Goal: Transaction & Acquisition: Purchase product/service

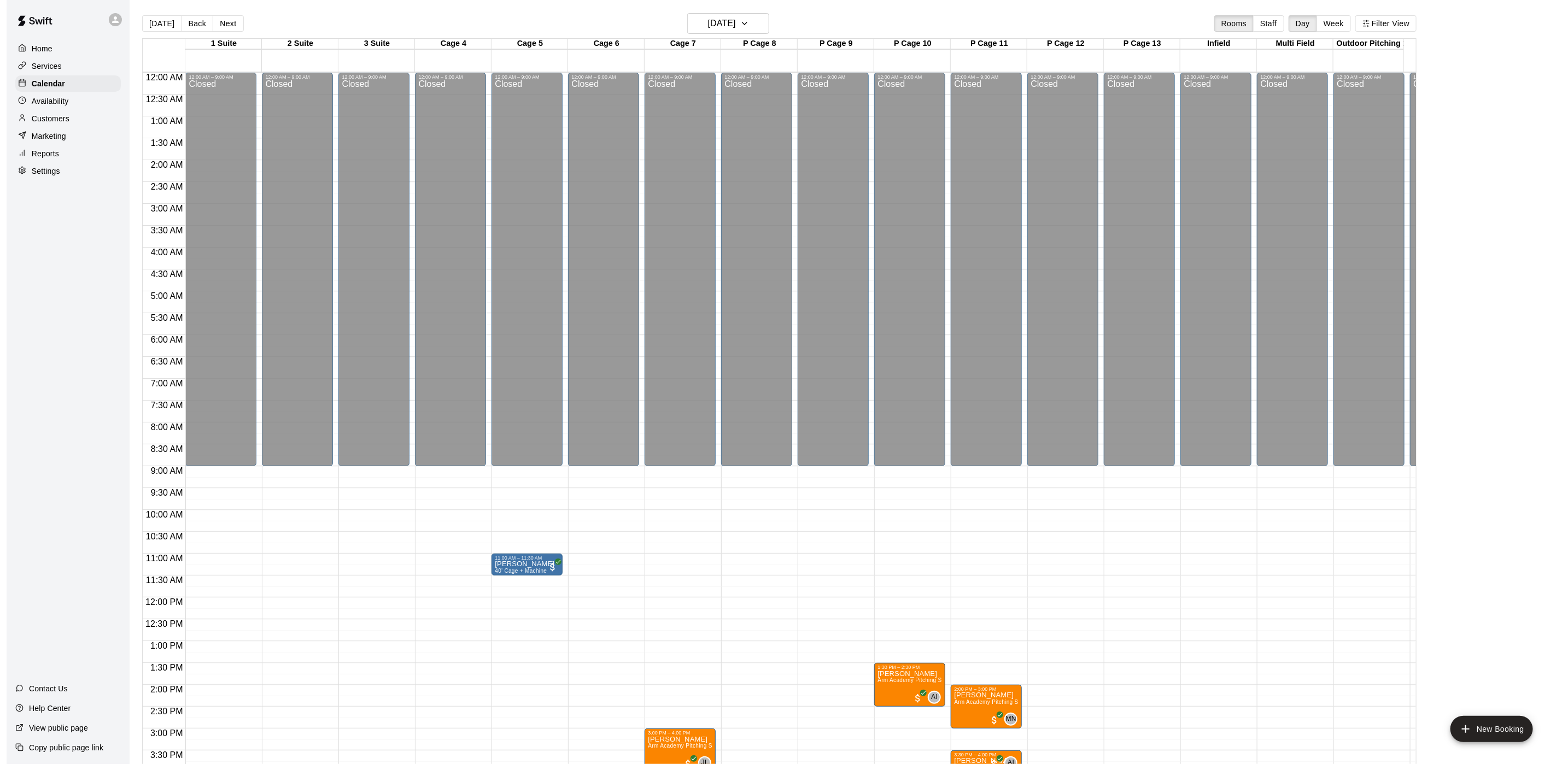
scroll to position [314, 0]
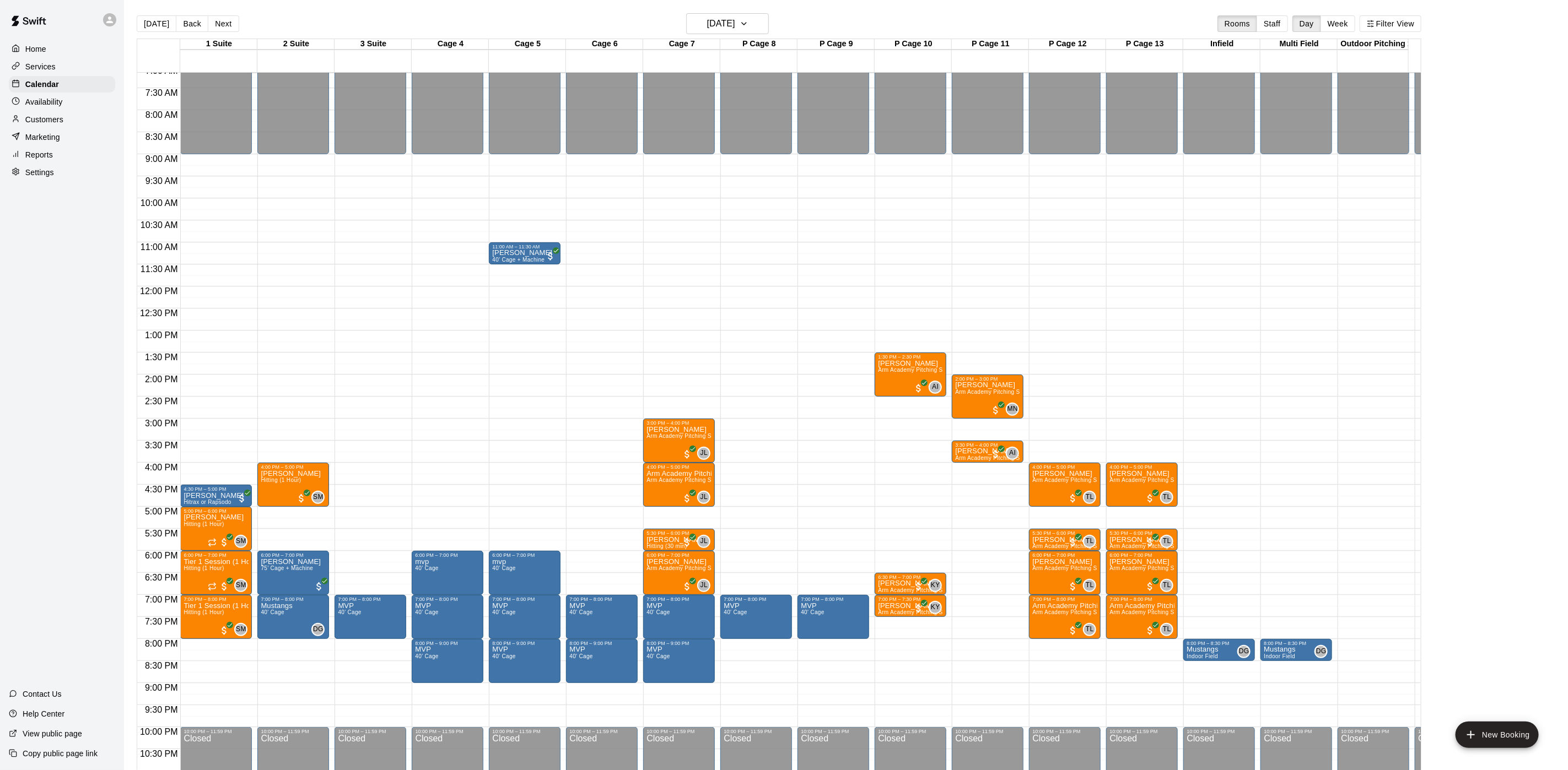
click at [62, 123] on p "Customers" at bounding box center [44, 119] width 38 height 11
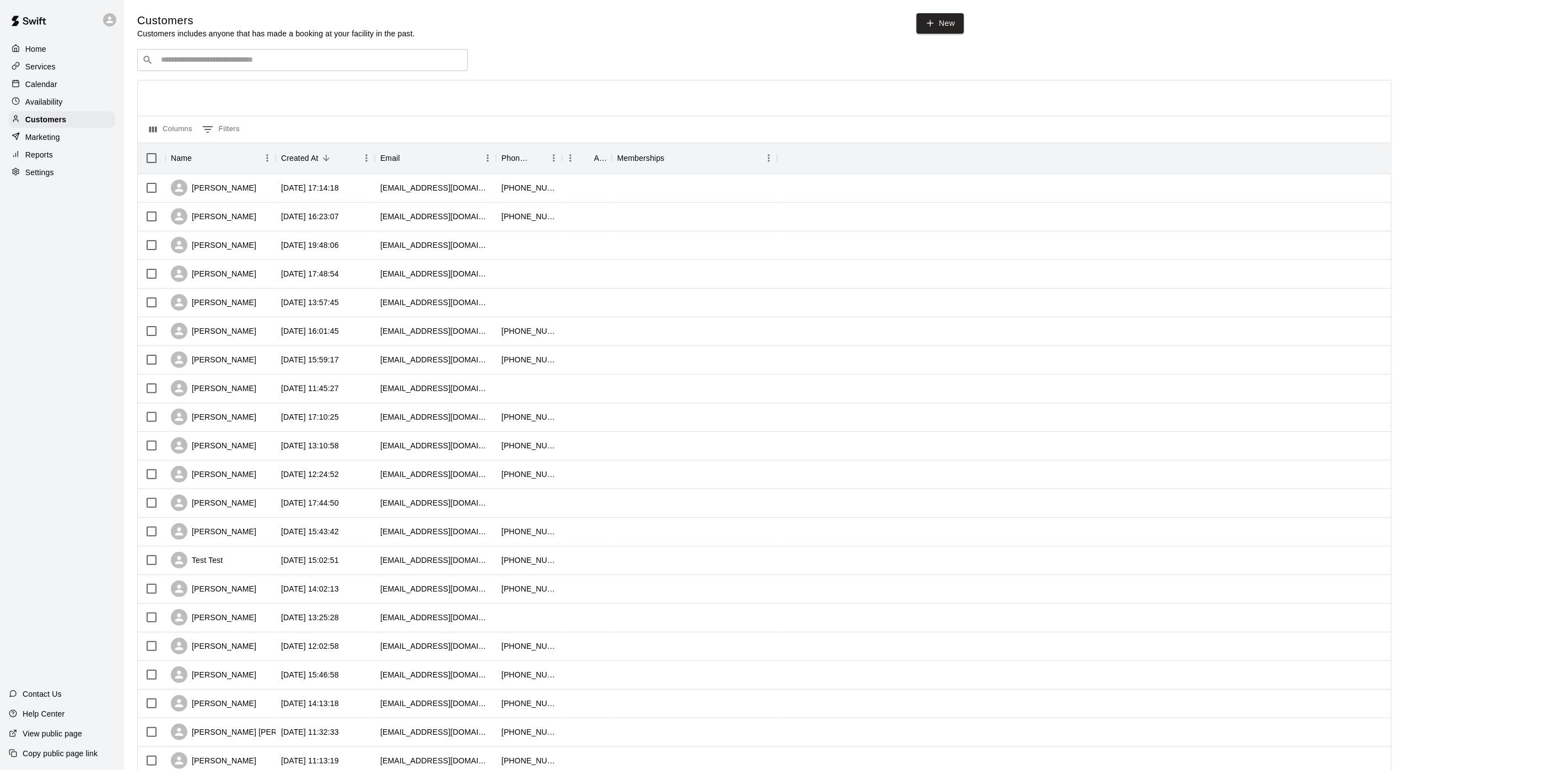
click at [167, 62] on input "Search customers by name or email" at bounding box center [310, 60] width 306 height 11
type input "*********"
click at [256, 88] on div "[PERSON_NAME]" at bounding box center [227, 85] width 119 height 11
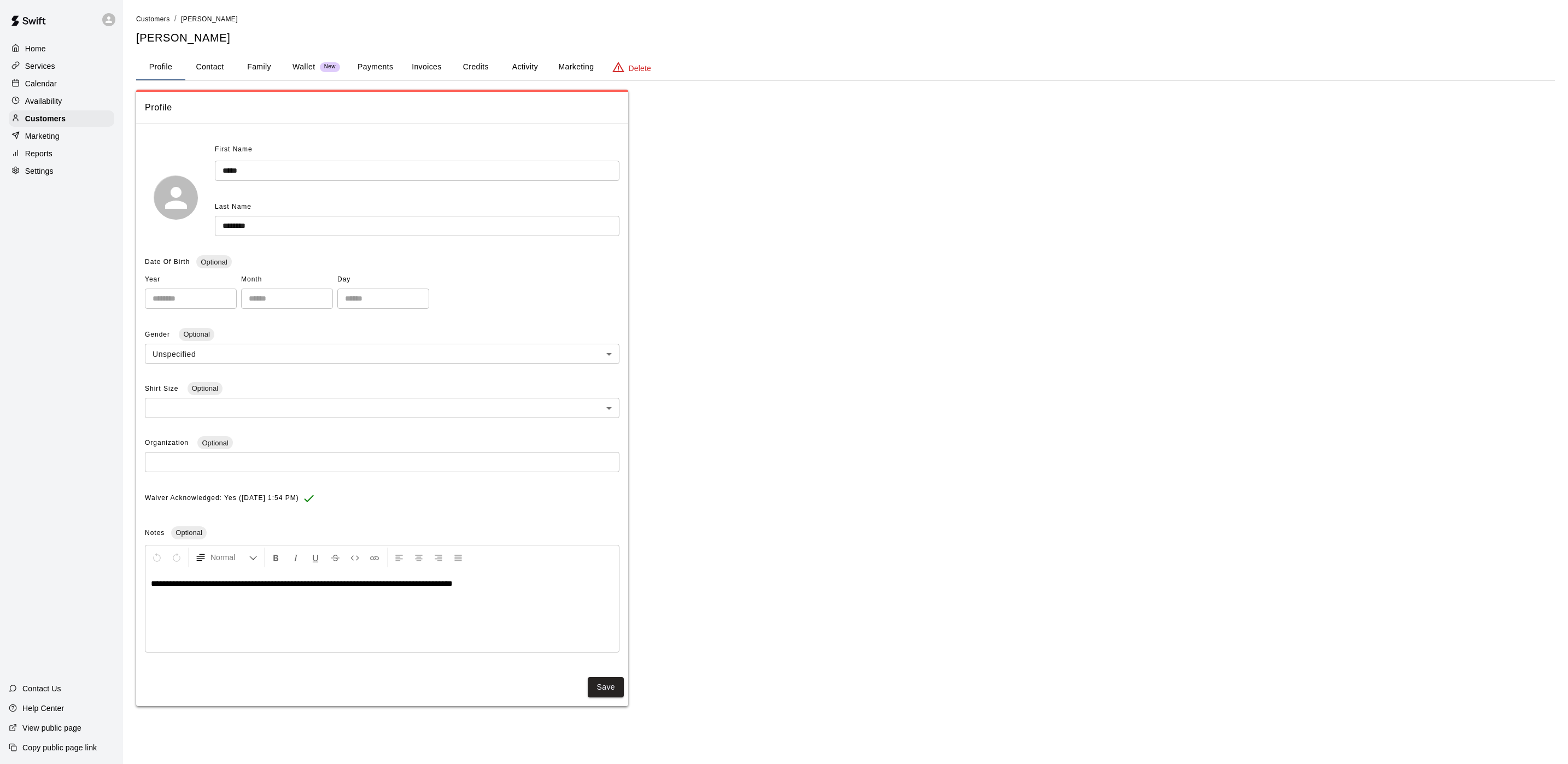
click at [371, 59] on button "Payments" at bounding box center [375, 67] width 53 height 26
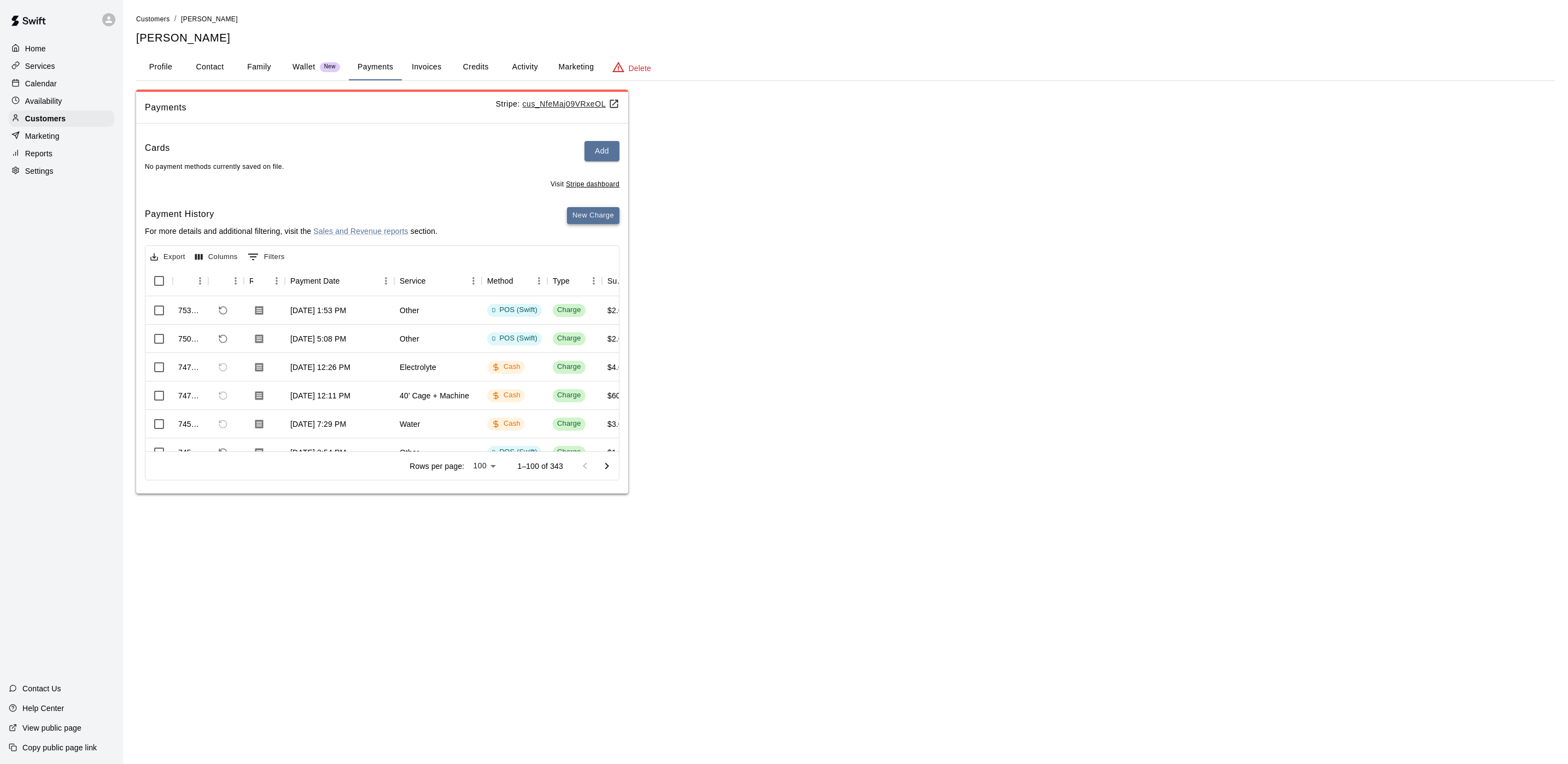
click at [589, 215] on button "New Charge" at bounding box center [594, 215] width 53 height 17
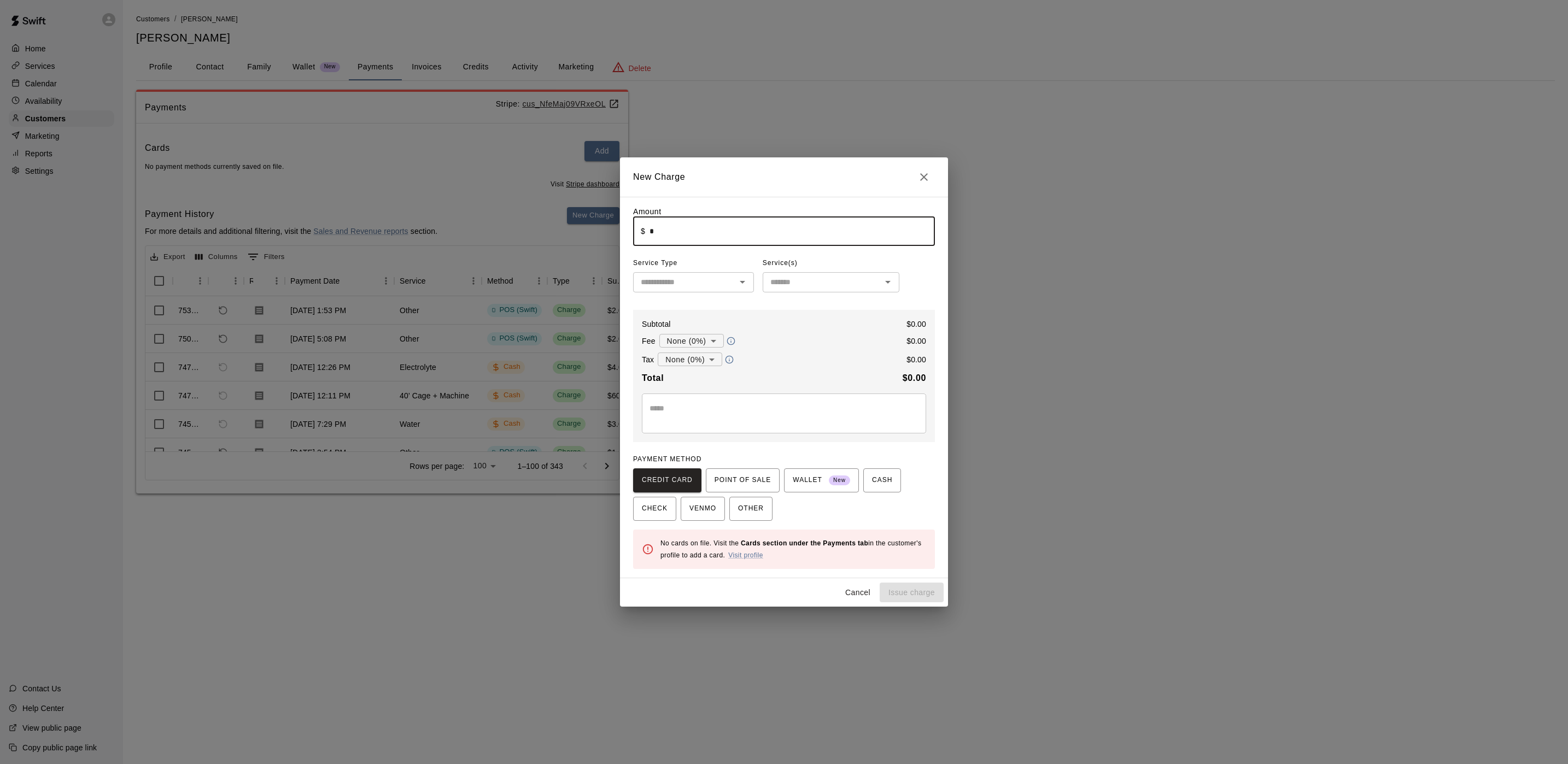
click at [714, 241] on input "*" at bounding box center [792, 231] width 286 height 29
click at [729, 482] on span "POINT OF SALE" at bounding box center [742, 481] width 56 height 18
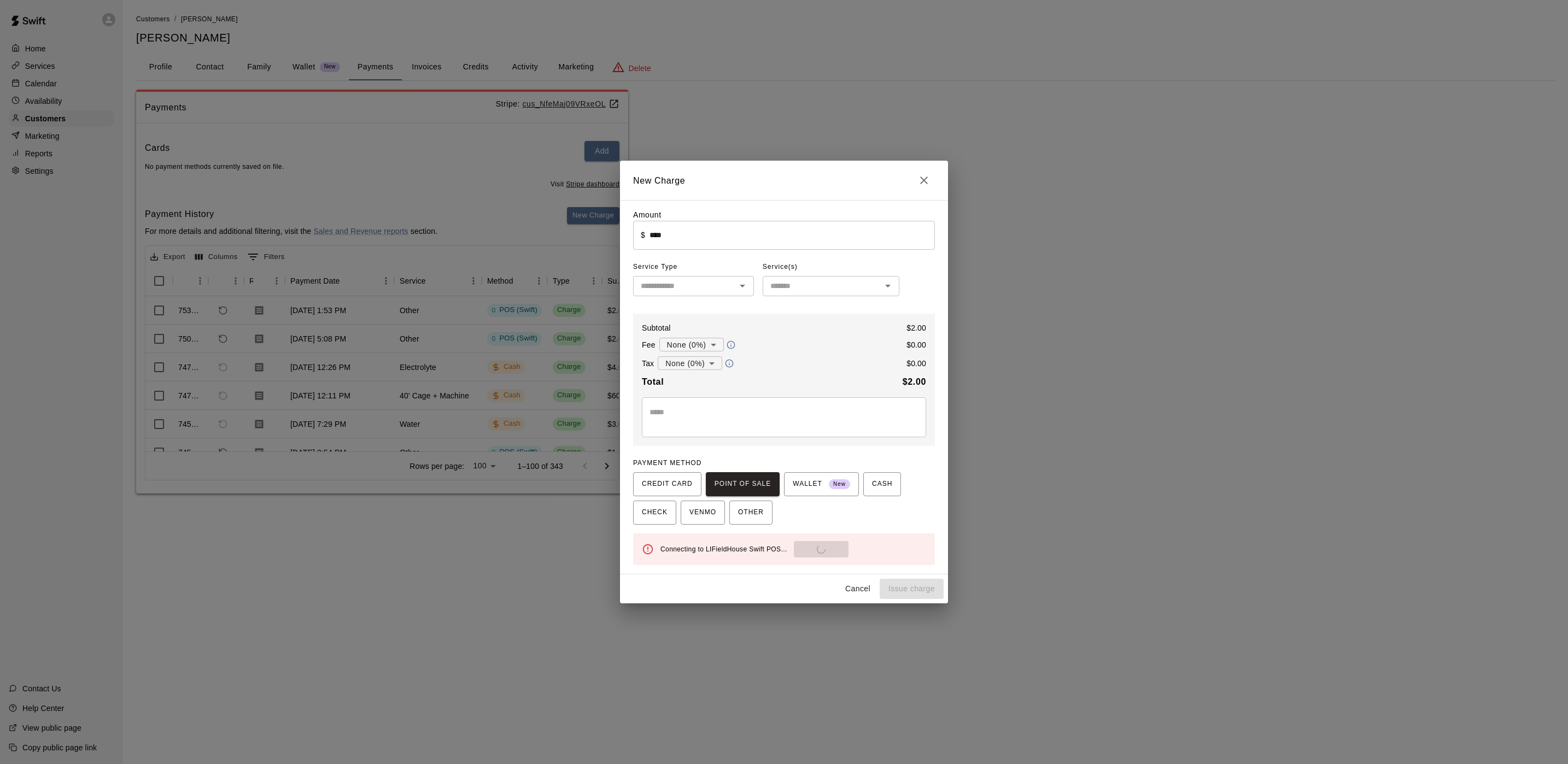
click at [807, 550] on div "Connecting to LIFieldHouse Swift POS... Send to POS" at bounding box center [794, 550] width 266 height 17
click at [807, 550] on div "Connecting to LIFieldHouse Swift POS... Send to POS" at bounding box center [794, 550] width 266 height 17
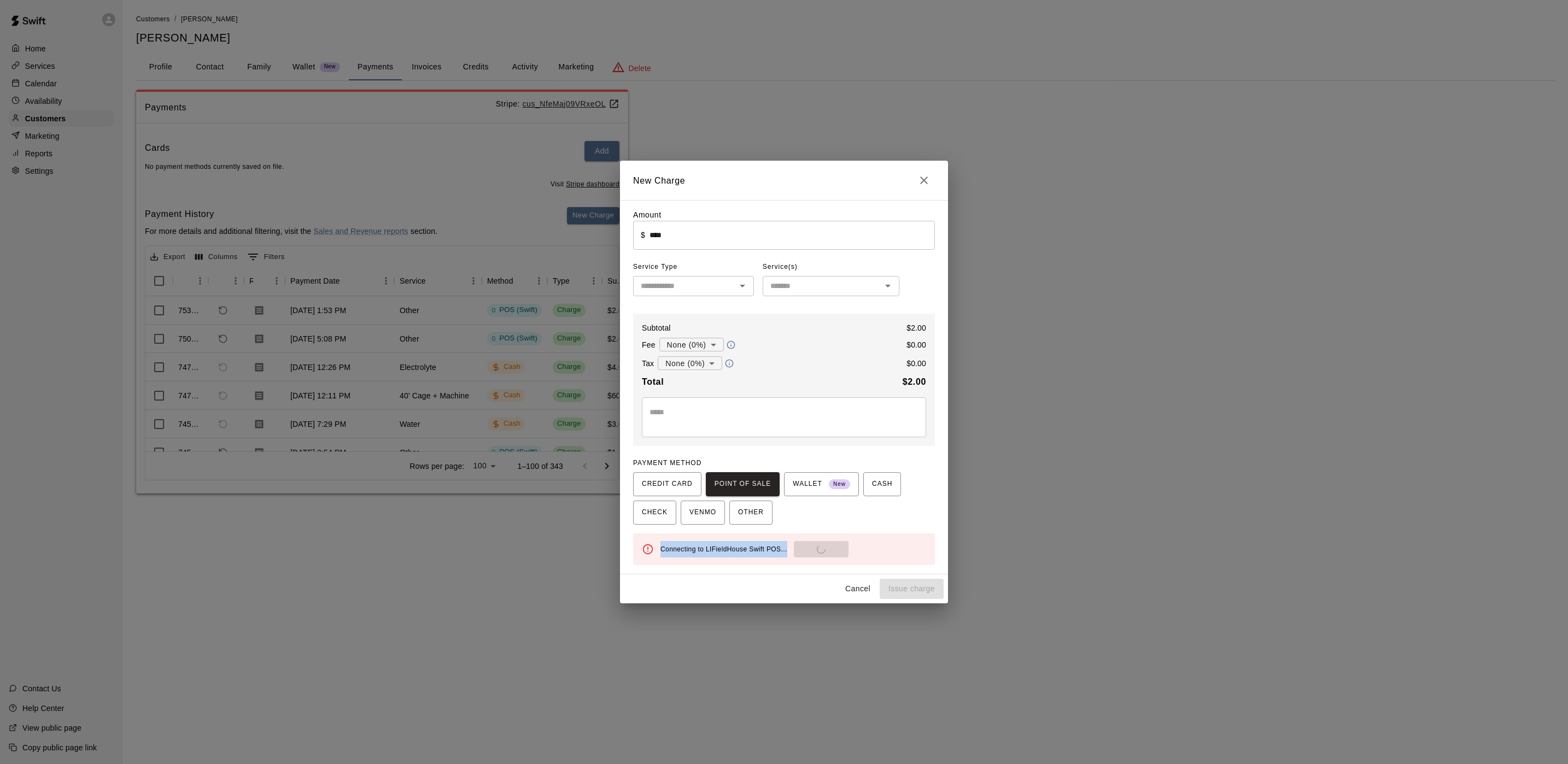
click at [807, 550] on div "Connecting to LIFieldHouse Swift POS... Send to POS" at bounding box center [794, 550] width 266 height 17
click at [807, 550] on button "Send to POS" at bounding box center [821, 550] width 54 height 17
type input "*"
